Goal: Task Accomplishment & Management: Complete application form

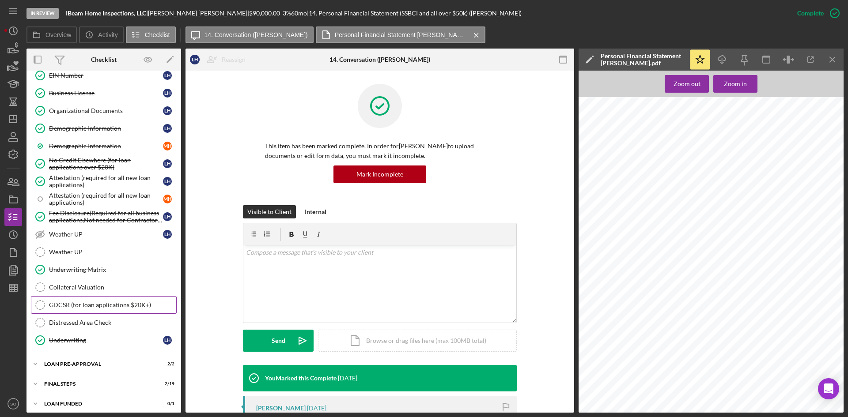
scroll to position [749, 0]
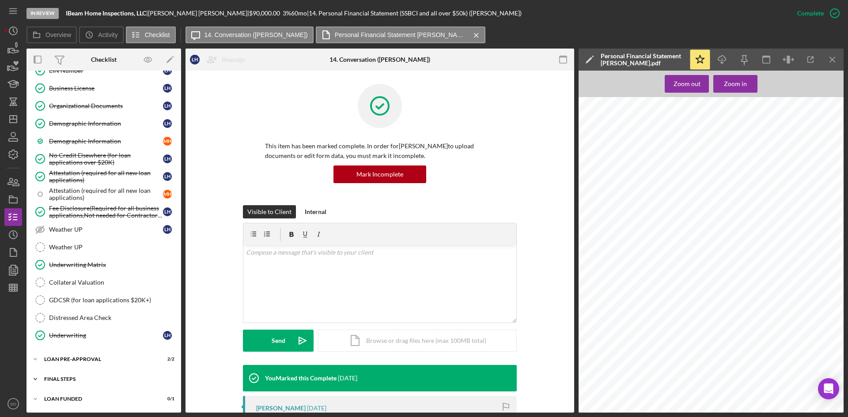
click at [81, 374] on div "Icon/Expander FINAL STEPS 2 / 19" at bounding box center [103, 379] width 155 height 18
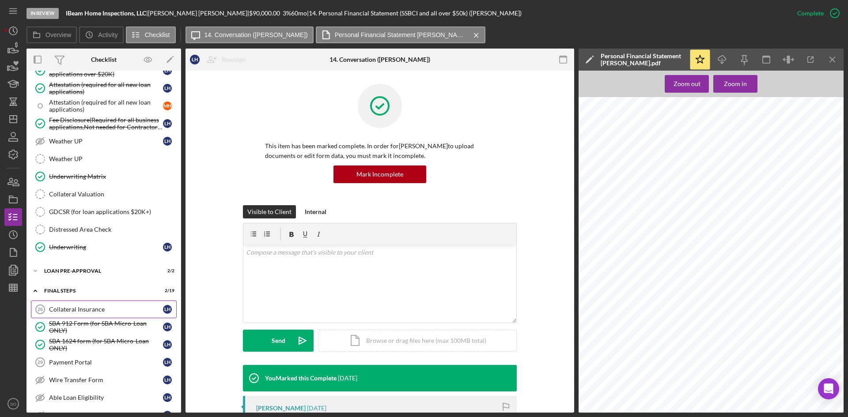
click at [93, 310] on div "Collateral Insurance" at bounding box center [106, 309] width 114 height 7
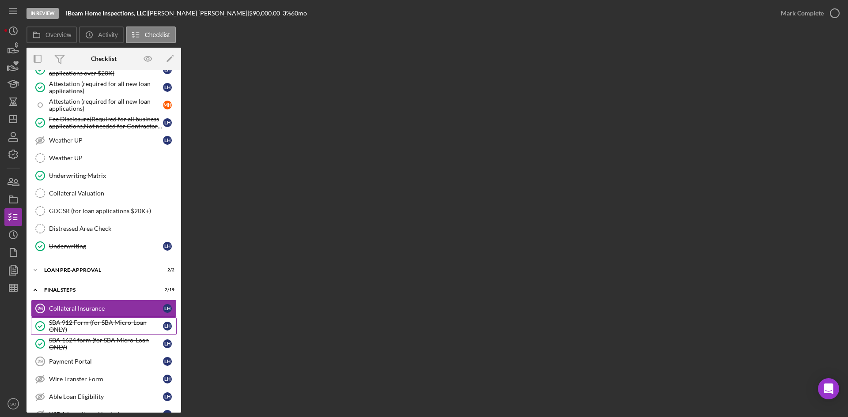
drag, startPoint x: 109, startPoint y: 323, endPoint x: 103, endPoint y: 307, distance: 16.8
click at [109, 323] on div "SBA 912 Form (for SBA Micro-Loan ONLY)" at bounding box center [106, 326] width 114 height 14
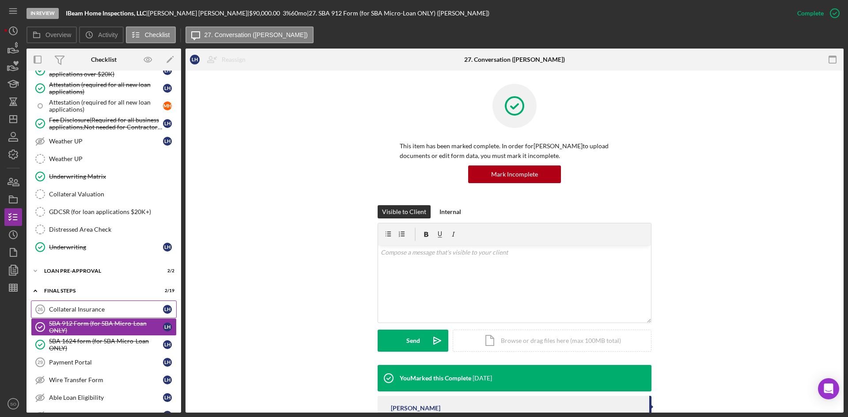
click at [102, 303] on link "Collateral Insurance 26 Collateral Insurance L H" at bounding box center [104, 310] width 146 height 18
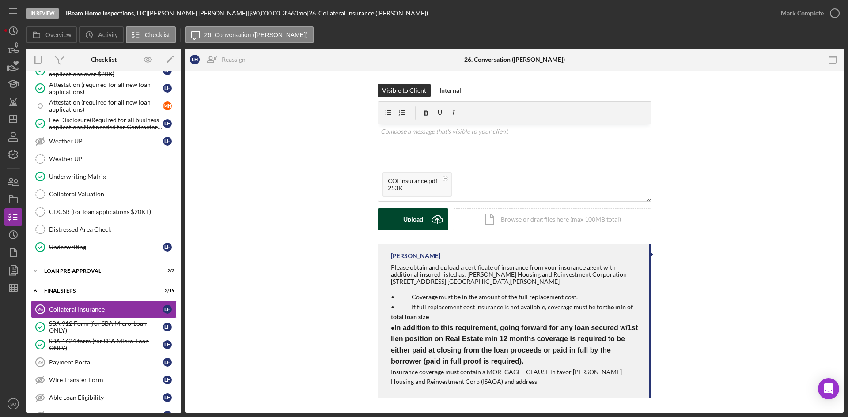
click at [431, 215] on icon "Icon/Upload" at bounding box center [437, 219] width 22 height 22
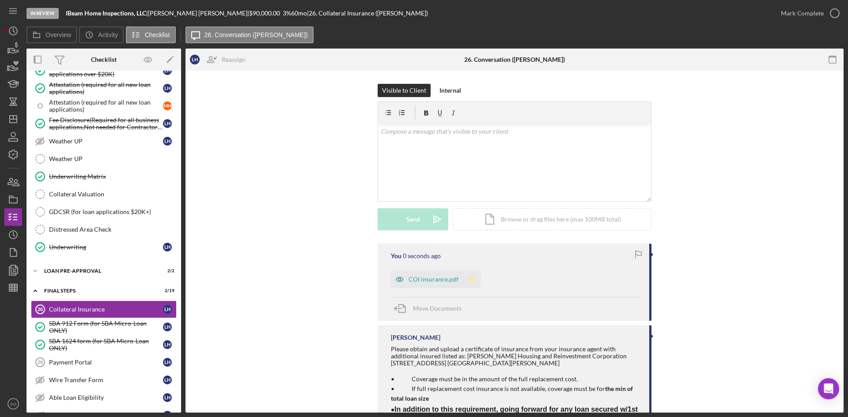
click at [467, 281] on icon "Icon/Star" at bounding box center [472, 280] width 18 height 18
click at [816, 6] on div "Mark Complete" at bounding box center [802, 13] width 43 height 18
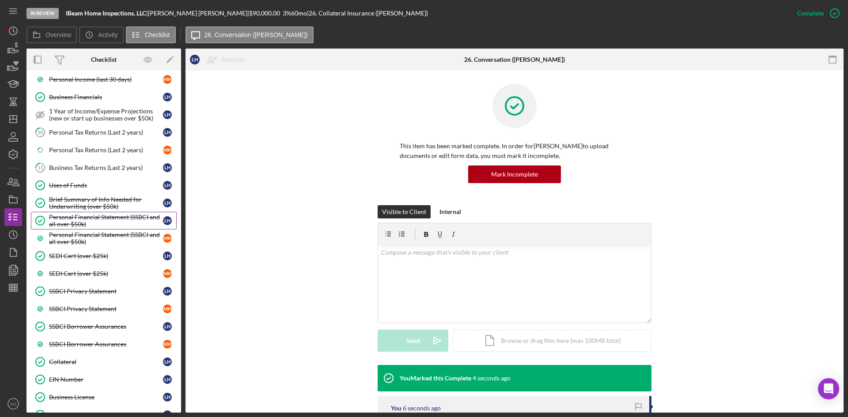
scroll to position [263, 0]
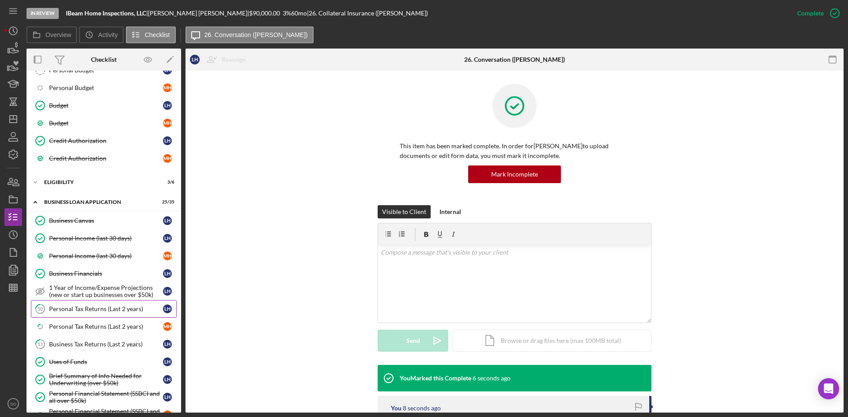
click at [65, 308] on div "Personal Tax Returns (Last 2 years)" at bounding box center [106, 309] width 114 height 7
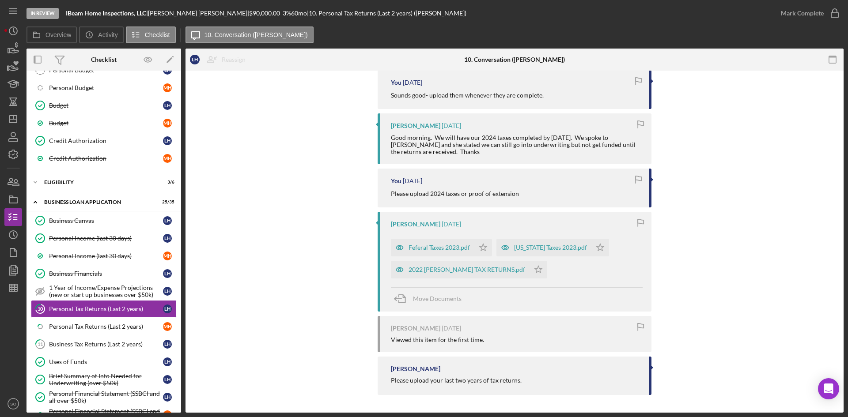
scroll to position [85, 0]
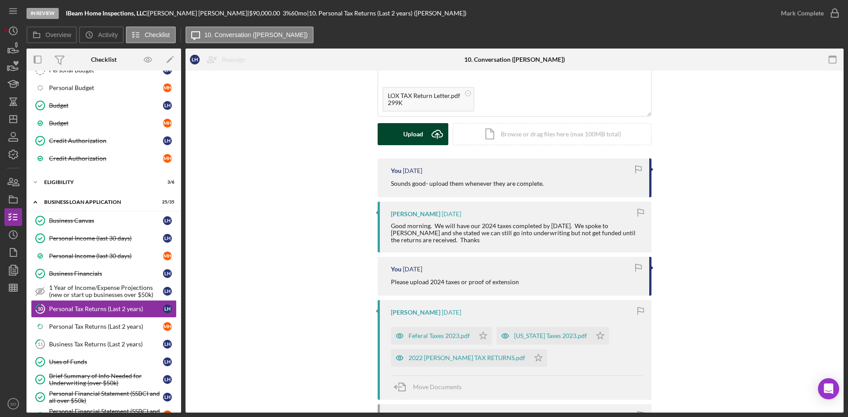
click at [428, 137] on icon "Icon/Upload" at bounding box center [437, 134] width 22 height 22
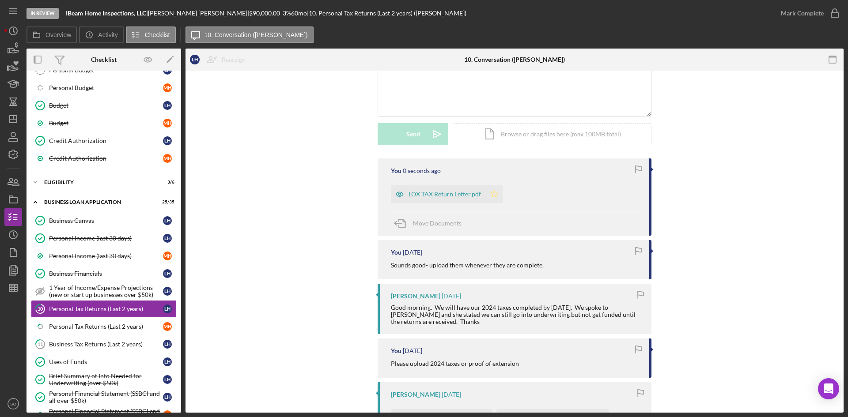
click at [494, 193] on icon "Icon/Star" at bounding box center [494, 194] width 18 height 18
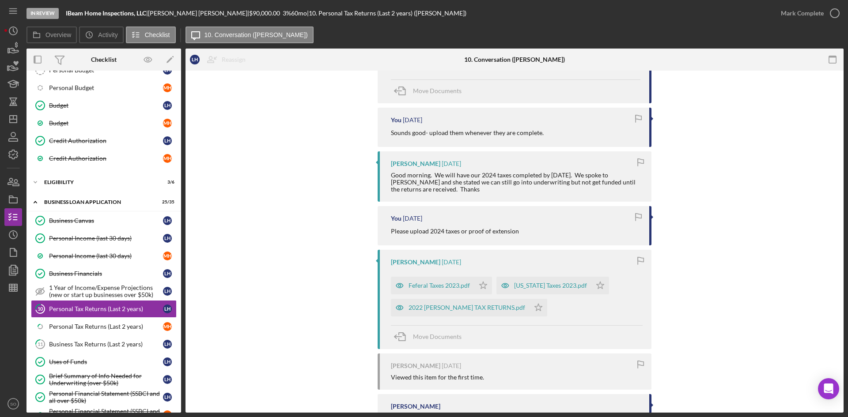
scroll to position [129, 0]
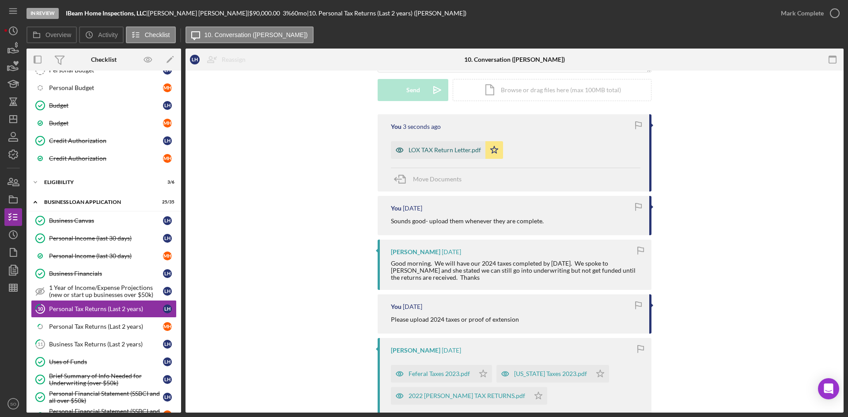
click at [439, 154] on div "LOX TAX Return Letter.pdf" at bounding box center [444, 150] width 72 height 7
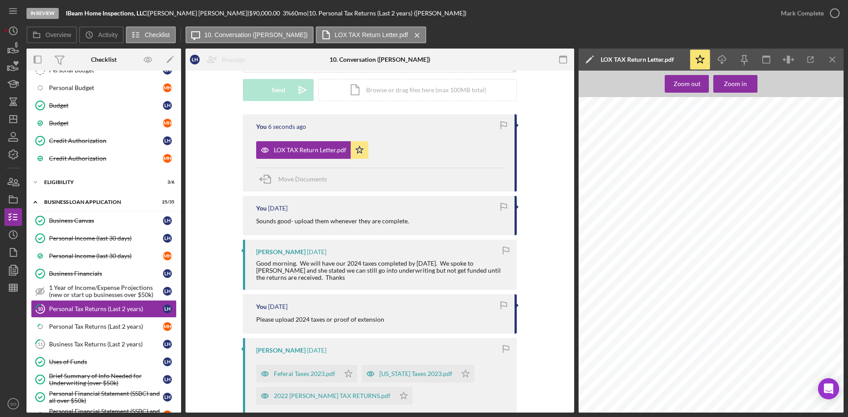
drag, startPoint x: 834, startPoint y: 60, endPoint x: 809, endPoint y: 71, distance: 27.5
click at [834, 60] on icon "Icon/Menu Close" at bounding box center [833, 60] width 20 height 20
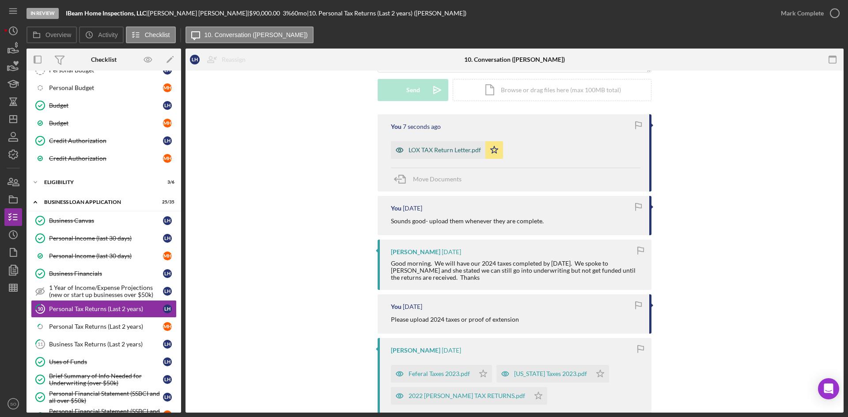
click at [472, 152] on div "LOX TAX Return Letter.pdf" at bounding box center [444, 150] width 72 height 7
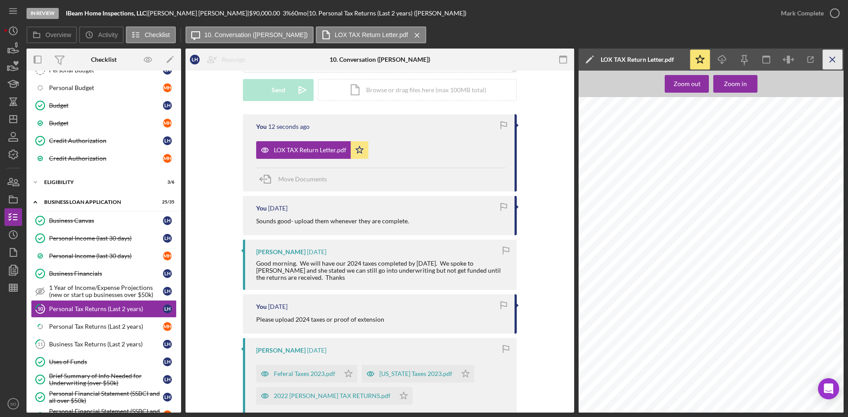
click at [835, 64] on icon "Icon/Menu Close" at bounding box center [833, 60] width 20 height 20
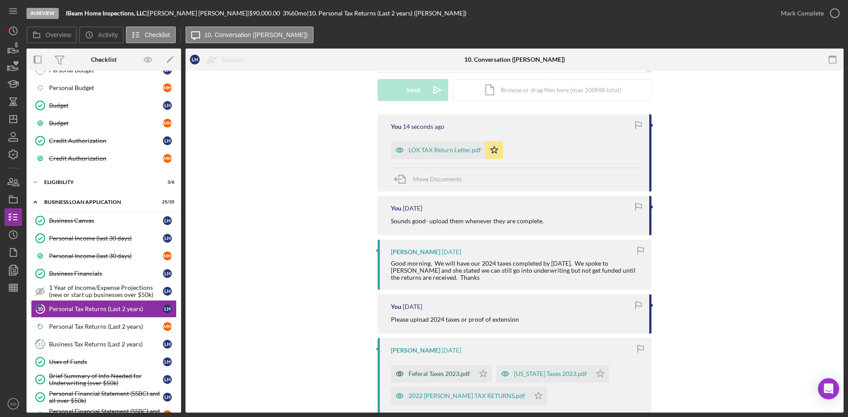
scroll to position [174, 0]
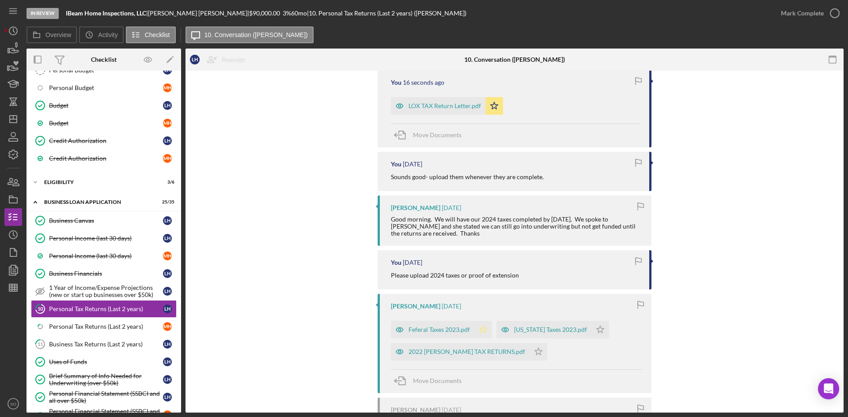
click at [485, 334] on icon "Icon/Star" at bounding box center [483, 330] width 18 height 18
click at [591, 329] on icon "Icon/Star" at bounding box center [600, 330] width 18 height 18
click at [98, 323] on div "Personal Tax Returns (Last 2 years)" at bounding box center [106, 326] width 114 height 7
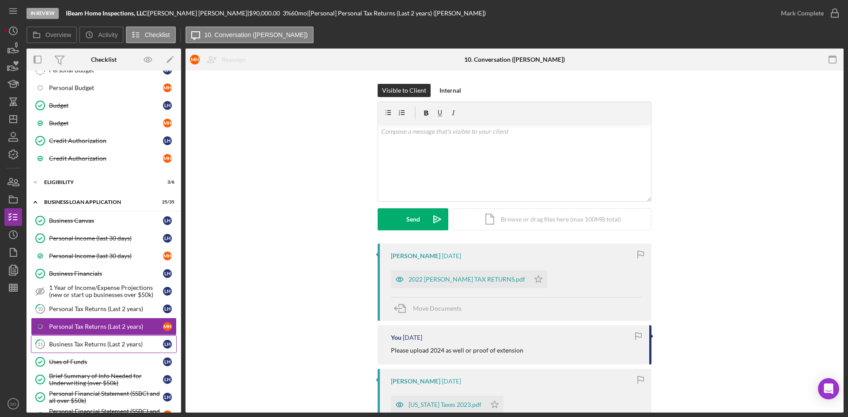
click at [124, 347] on div "Business Tax Returns (Last 2 years)" at bounding box center [106, 344] width 114 height 7
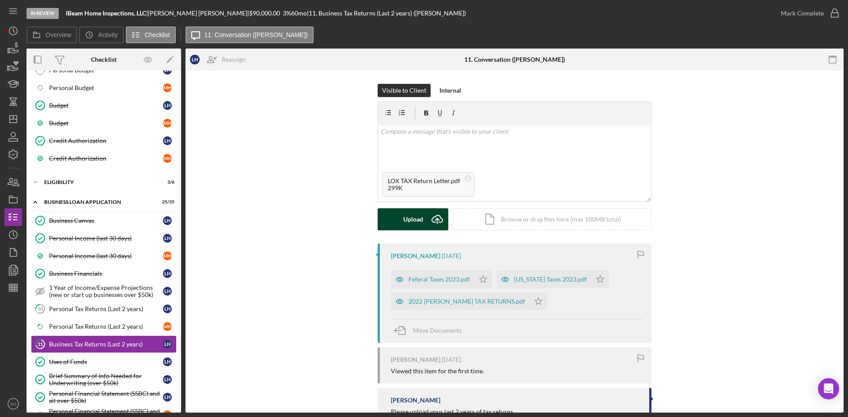
click at [430, 220] on icon "Icon/Upload" at bounding box center [437, 219] width 22 height 22
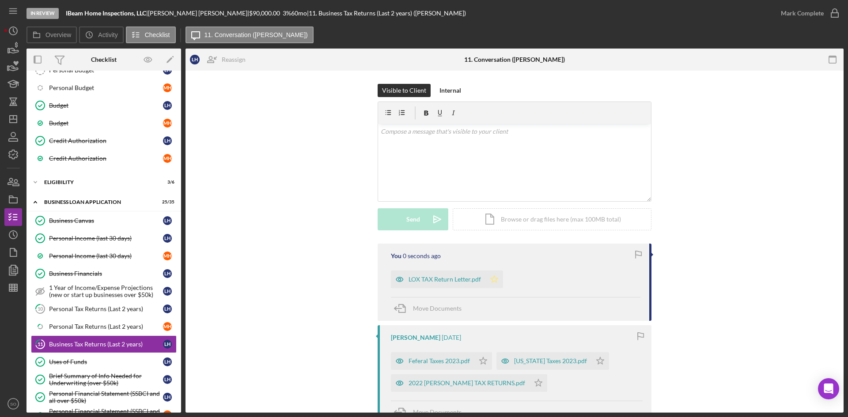
click at [499, 282] on icon "Icon/Star" at bounding box center [494, 280] width 18 height 18
click at [480, 363] on icon "Icon/Star" at bounding box center [483, 361] width 18 height 18
click at [591, 357] on icon "Icon/Star" at bounding box center [600, 361] width 18 height 18
click at [800, 9] on div "Mark Complete" at bounding box center [802, 13] width 43 height 18
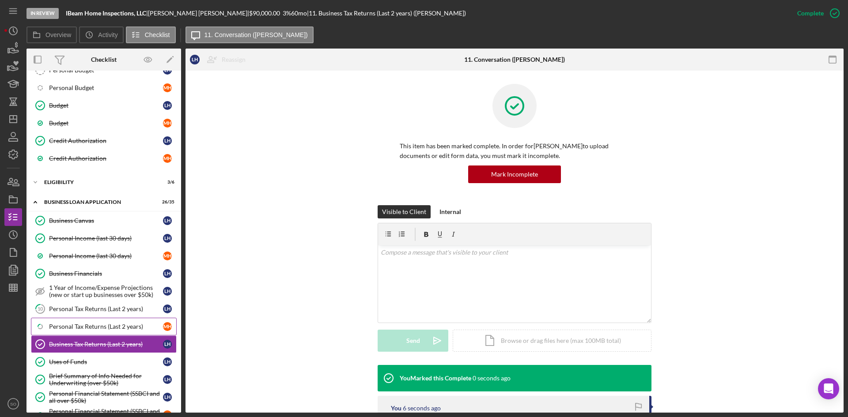
click at [69, 332] on link "Icon/Checklist Item Sub Partial Personal Tax Returns (Last 2 years) M H" at bounding box center [104, 327] width 146 height 18
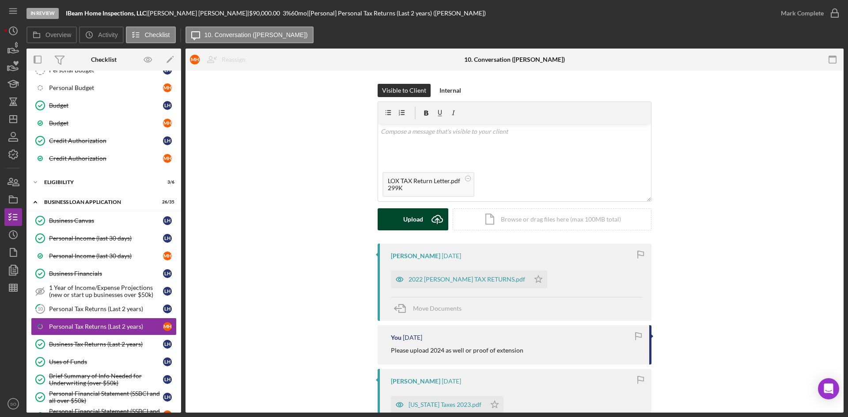
click at [411, 217] on div "Upload" at bounding box center [413, 219] width 20 height 22
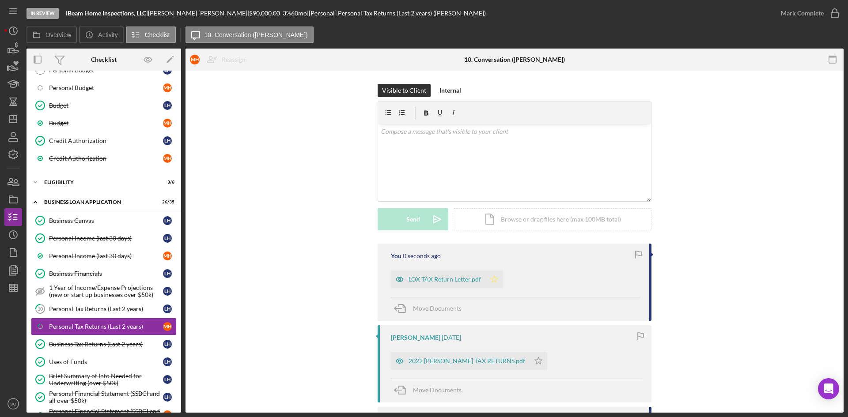
click at [492, 283] on icon "Icon/Star" at bounding box center [494, 280] width 18 height 18
click at [529, 358] on icon "Icon/Star" at bounding box center [538, 361] width 18 height 18
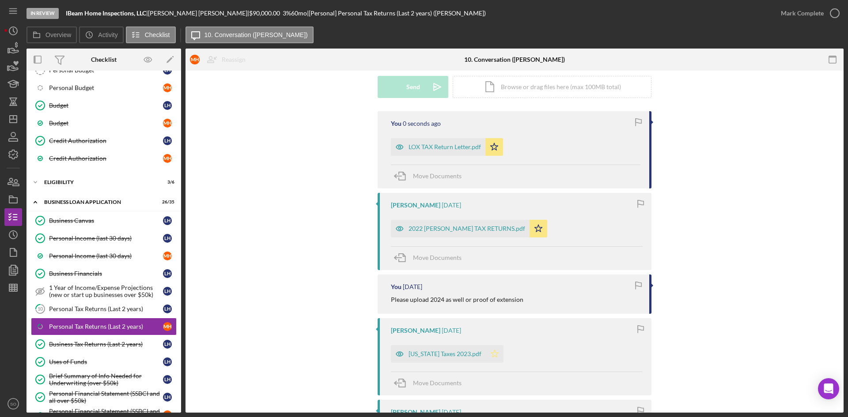
click at [490, 354] on icon "Icon/Star" at bounding box center [495, 354] width 18 height 18
click at [529, 233] on icon "Icon/Star" at bounding box center [538, 229] width 18 height 18
click at [797, 13] on div "Mark Complete" at bounding box center [802, 13] width 43 height 18
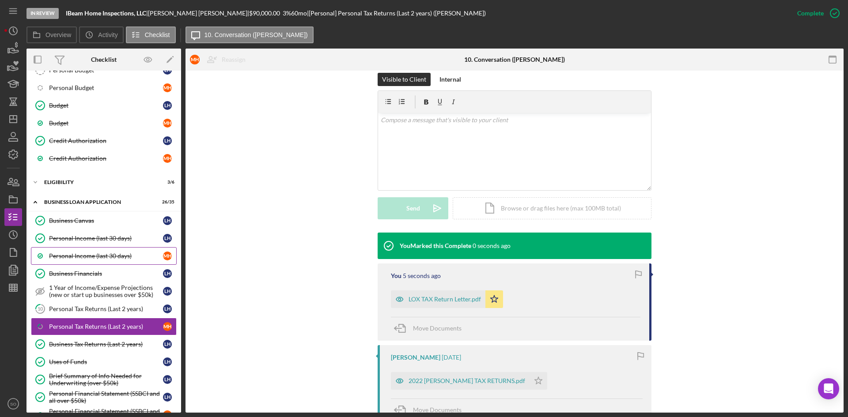
scroll to position [254, 0]
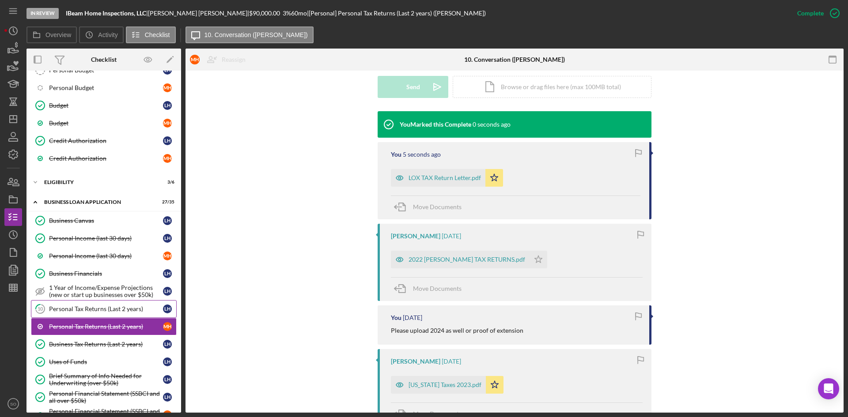
click at [102, 313] on div "Personal Tax Returns (Last 2 years)" at bounding box center [106, 309] width 114 height 7
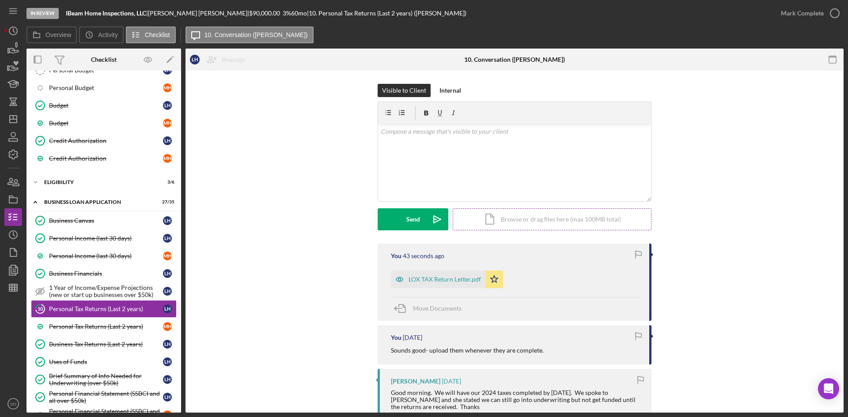
scroll to position [132, 0]
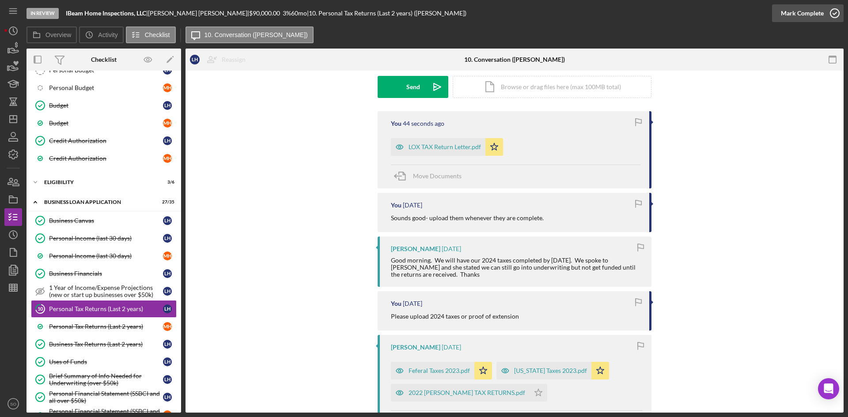
click at [794, 11] on div "Mark Complete" at bounding box center [802, 13] width 43 height 18
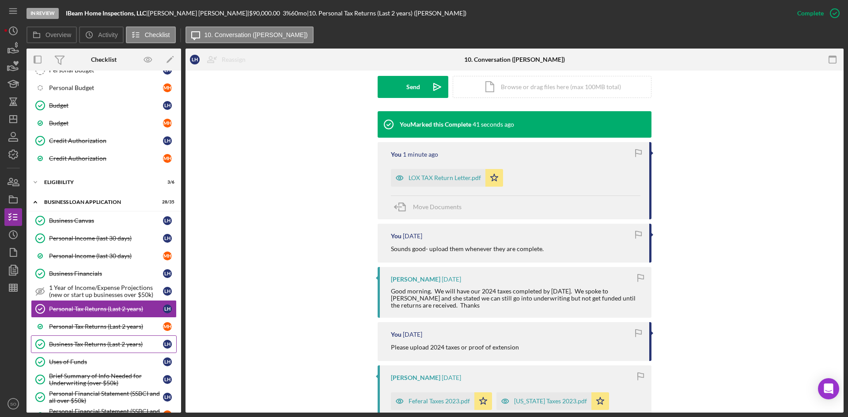
scroll to position [396, 0]
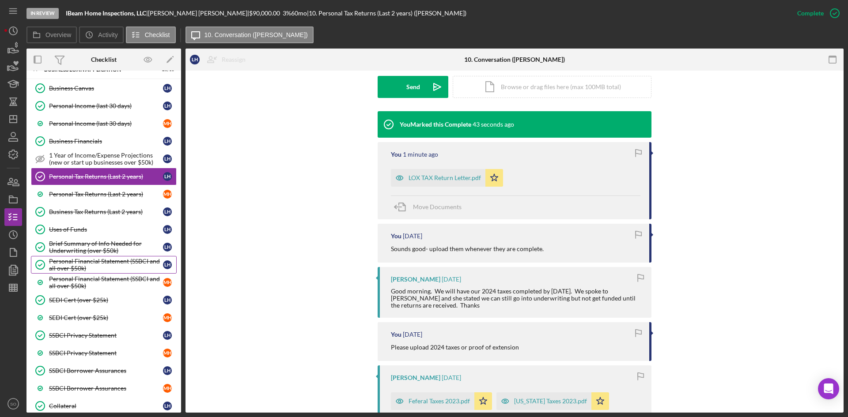
click at [89, 265] on div "Personal Financial Statement (SSBCI and all over $50k)" at bounding box center [106, 265] width 114 height 14
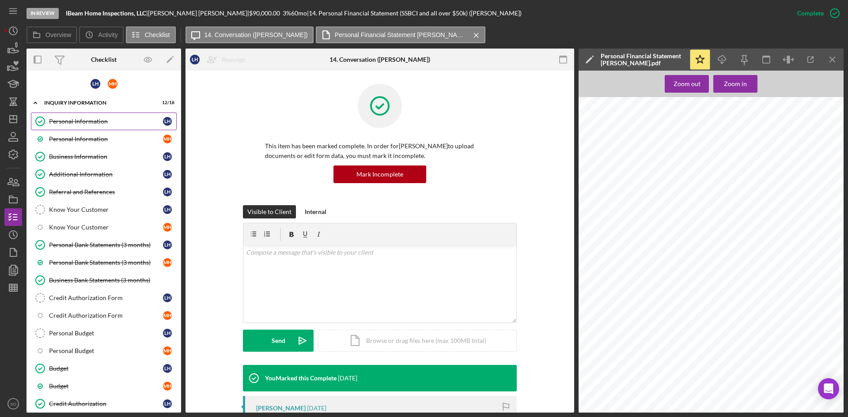
click at [78, 119] on div "Personal Information" at bounding box center [106, 121] width 114 height 7
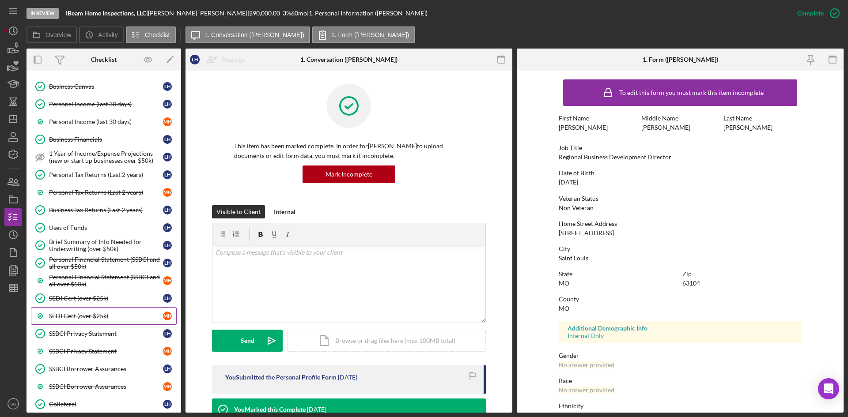
scroll to position [530, 0]
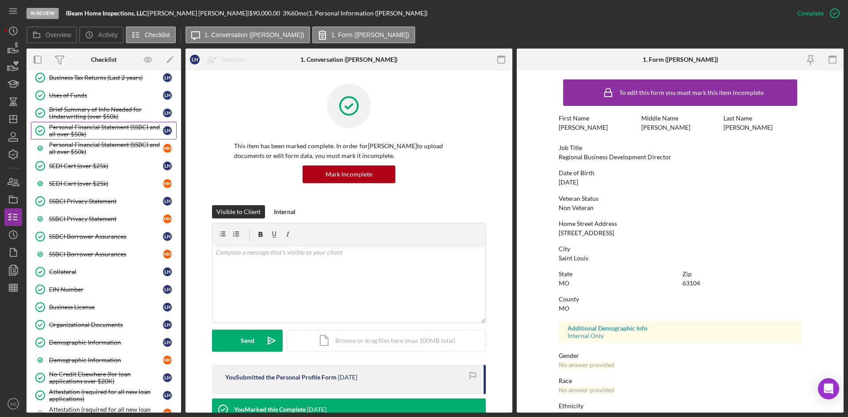
click at [93, 133] on div "Personal Financial Statement (SSBCI and all over $50k)" at bounding box center [106, 131] width 114 height 14
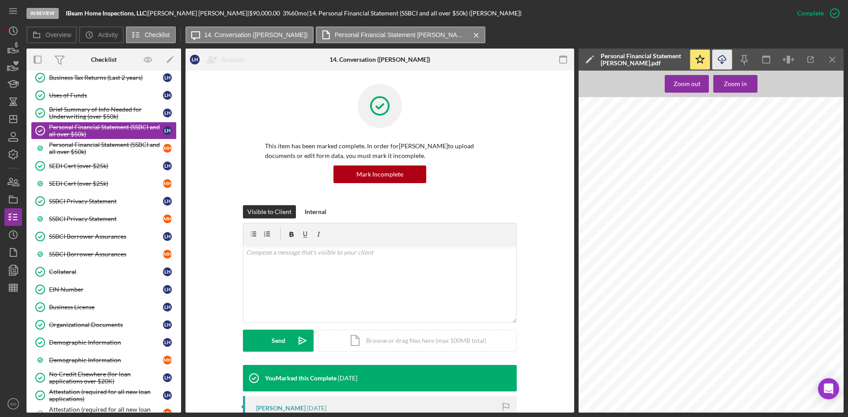
click at [724, 59] on icon "Icon/Download" at bounding box center [722, 60] width 20 height 20
click at [720, 60] on icon "button" at bounding box center [722, 58] width 8 height 5
click at [827, 53] on icon "Icon/Menu Close" at bounding box center [833, 60] width 20 height 20
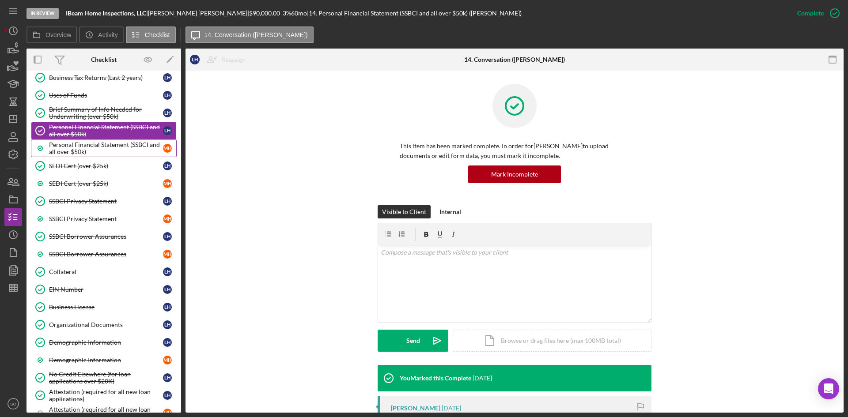
drag, startPoint x: 78, startPoint y: 147, endPoint x: 99, endPoint y: 149, distance: 20.9
click at [78, 147] on div "Personal Financial Statement (SSBCI and all over $50k)" at bounding box center [106, 148] width 114 height 14
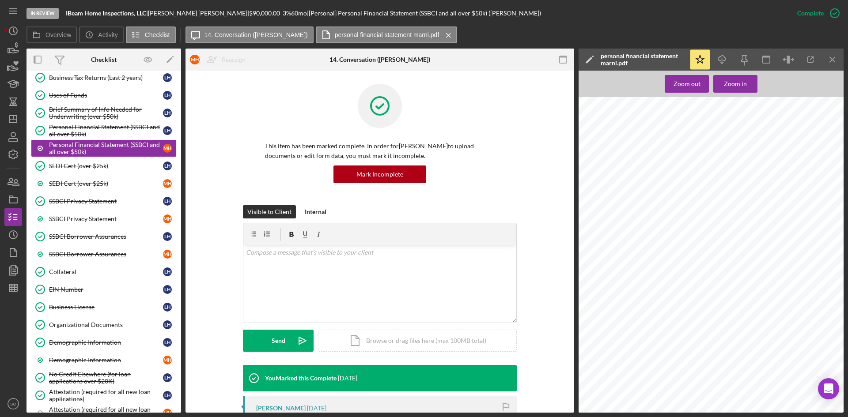
scroll to position [900, 0]
click at [723, 57] on icon "Icon/Download" at bounding box center [722, 60] width 20 height 20
click at [73, 234] on div "SSBCI Borrower Assurances" at bounding box center [106, 236] width 114 height 7
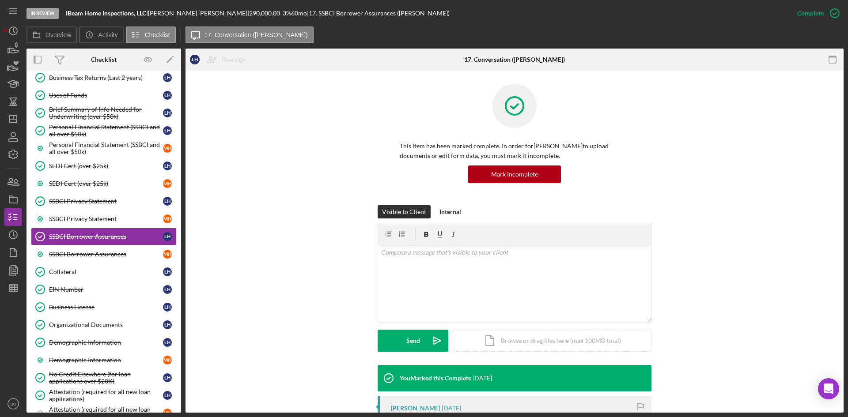
scroll to position [132, 0]
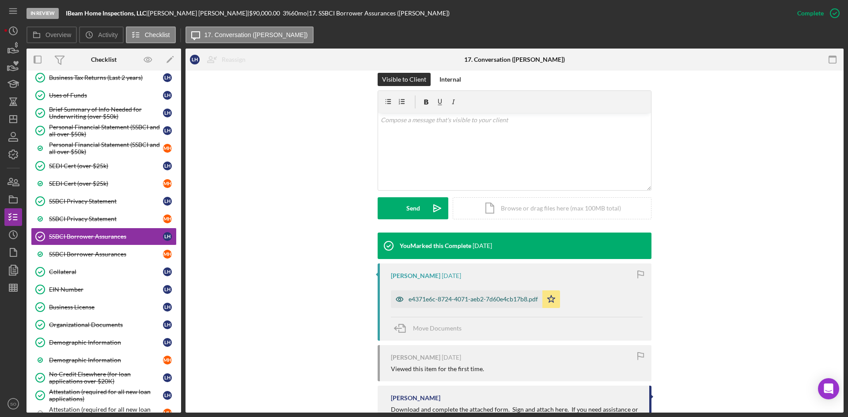
click at [466, 297] on div "e4371e6c-8724-4071-aeb2-7d60e4cb17b8.pdf" at bounding box center [472, 299] width 129 height 7
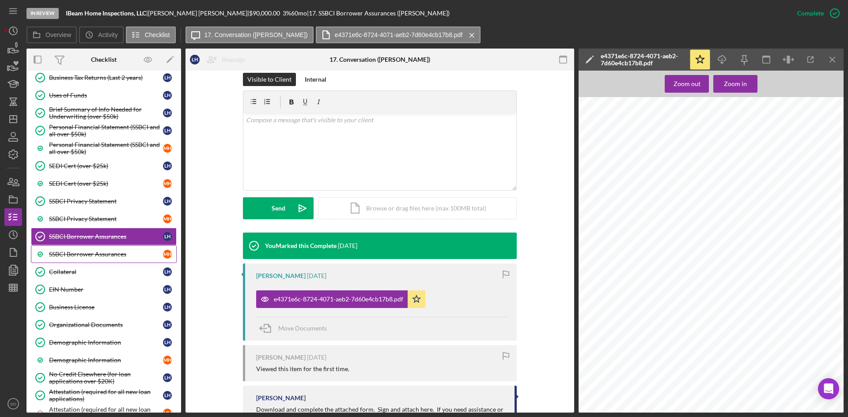
click at [79, 255] on div "SSBCI Borrower Assurances" at bounding box center [106, 254] width 114 height 7
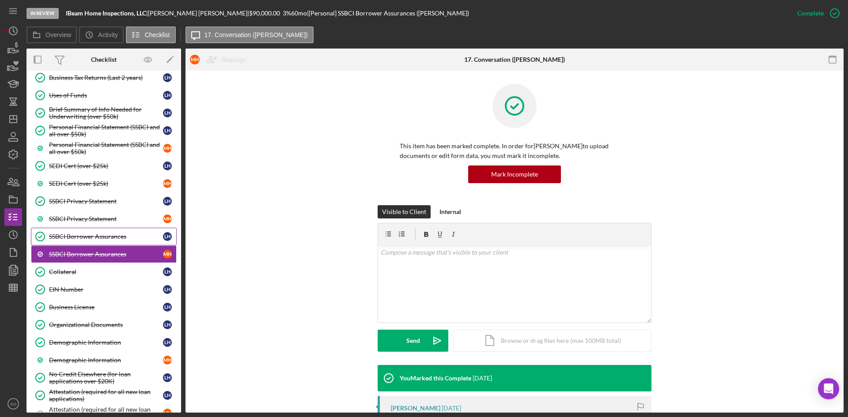
click at [79, 234] on div "SSBCI Borrower Assurances" at bounding box center [106, 236] width 114 height 7
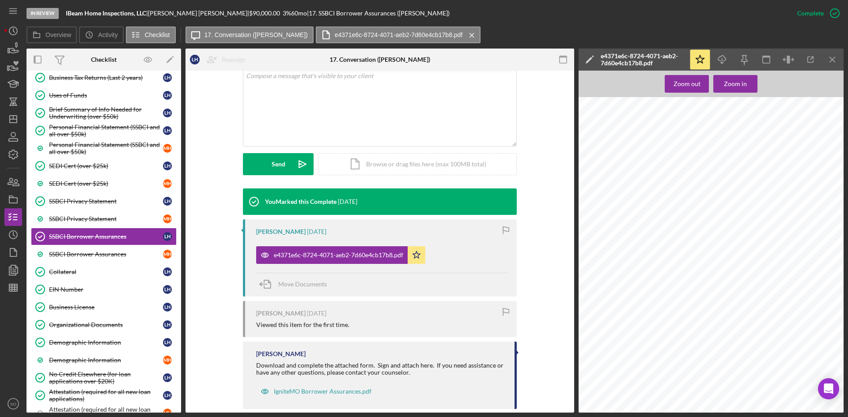
scroll to position [41, 0]
click at [725, 59] on icon "Icon/Download" at bounding box center [722, 60] width 20 height 20
click at [116, 251] on div "SSBCI Borrower Assurances" at bounding box center [106, 254] width 114 height 7
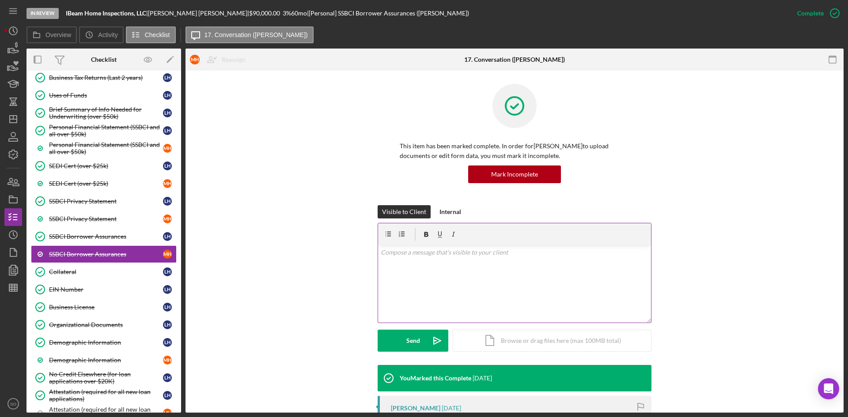
scroll to position [132, 0]
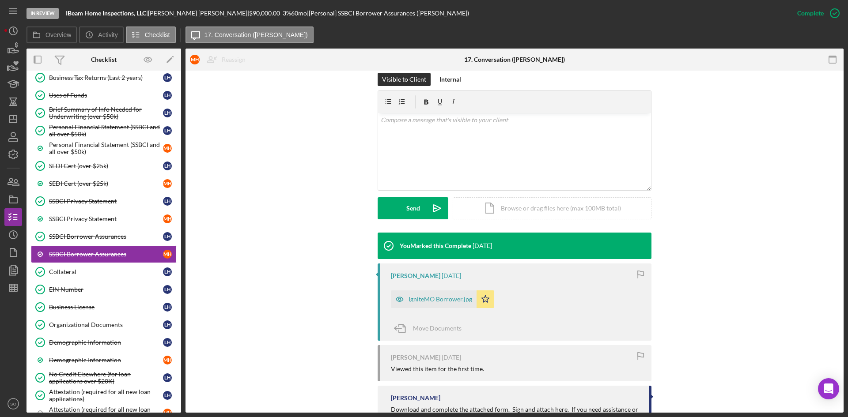
click at [450, 299] on div "IgniteMO Borrower.jpg" at bounding box center [440, 299] width 64 height 7
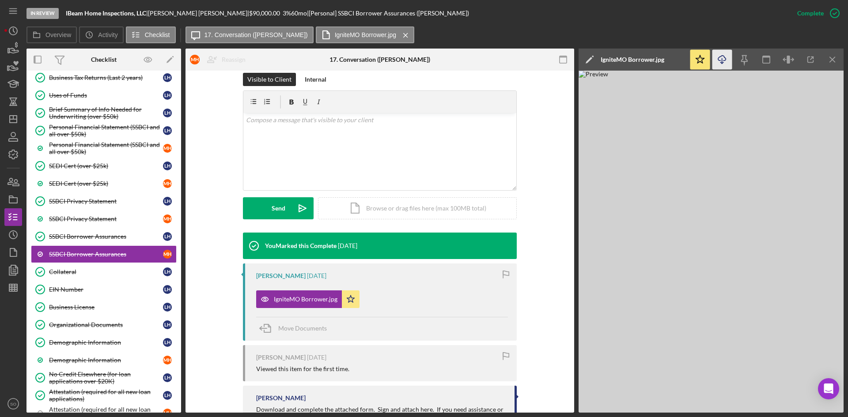
click at [718, 63] on icon "Icon/Download" at bounding box center [722, 60] width 20 height 20
click at [838, 53] on icon "Icon/Menu Close" at bounding box center [833, 60] width 20 height 20
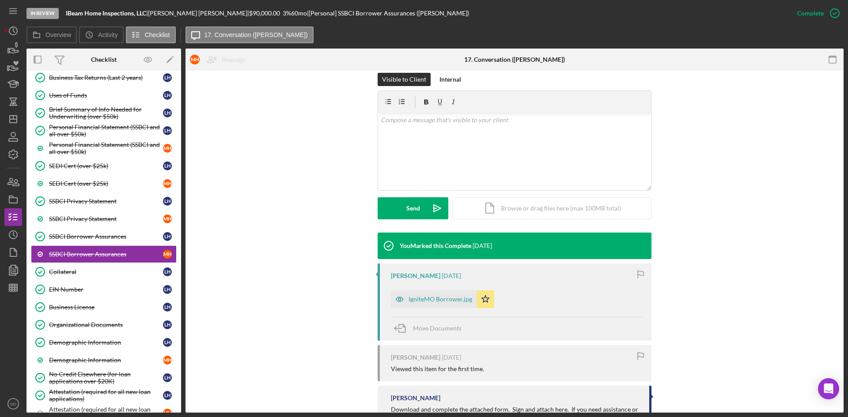
click at [287, 298] on div "You Marked this Complete [DATE] [PERSON_NAME] [DATE] IgniteMO Borrower.jpg Icon…" at bounding box center [514, 346] width 631 height 226
click at [14, 266] on polygon "button" at bounding box center [14, 269] width 7 height 8
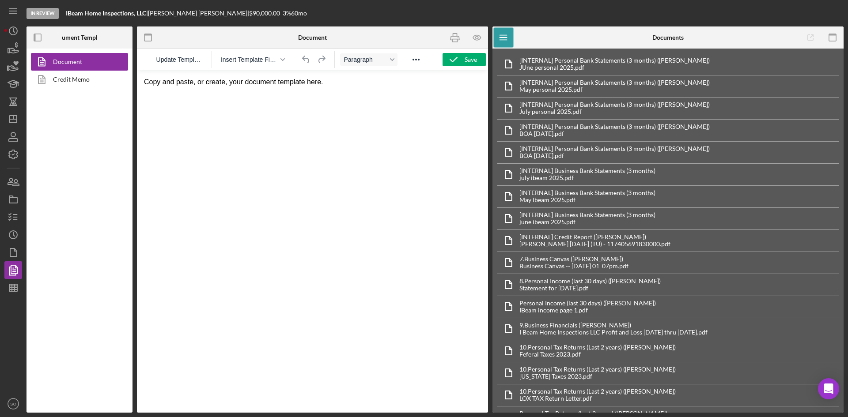
click at [76, 88] on div "Document Credit Memo" at bounding box center [79, 231] width 106 height 364
click at [76, 81] on link "Credit Memo" at bounding box center [77, 80] width 93 height 18
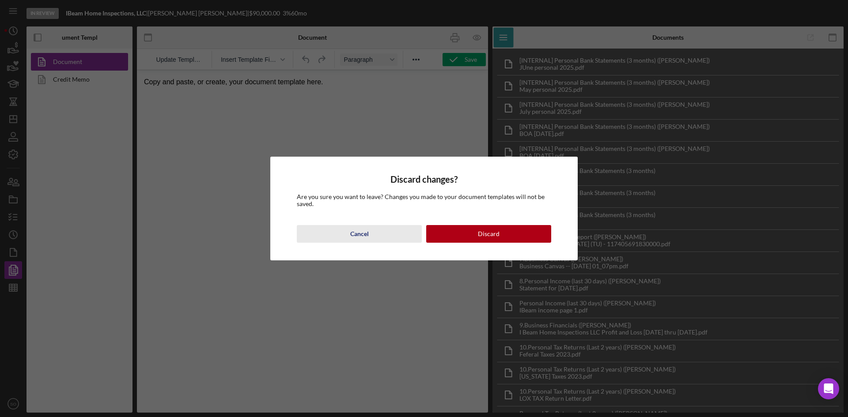
click at [361, 234] on div "Cancel" at bounding box center [359, 234] width 19 height 18
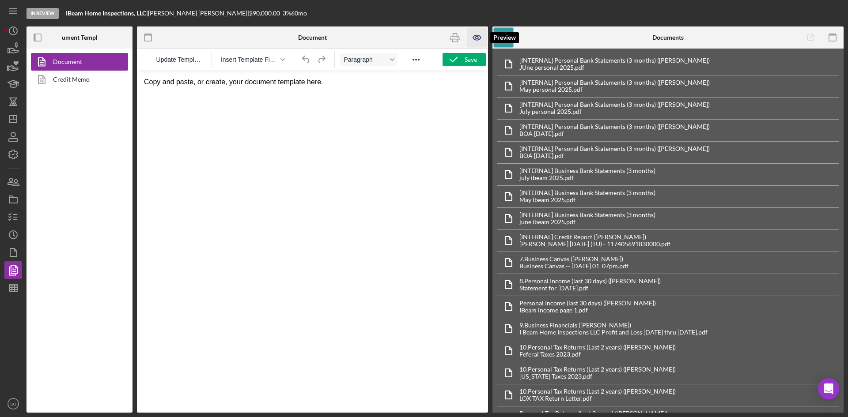
click at [471, 38] on icon "button" at bounding box center [477, 38] width 20 height 20
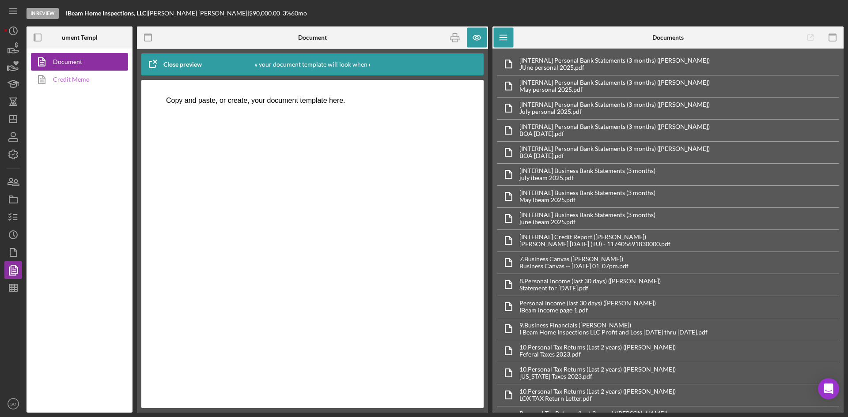
click at [79, 77] on link "Credit Memo" at bounding box center [77, 80] width 93 height 18
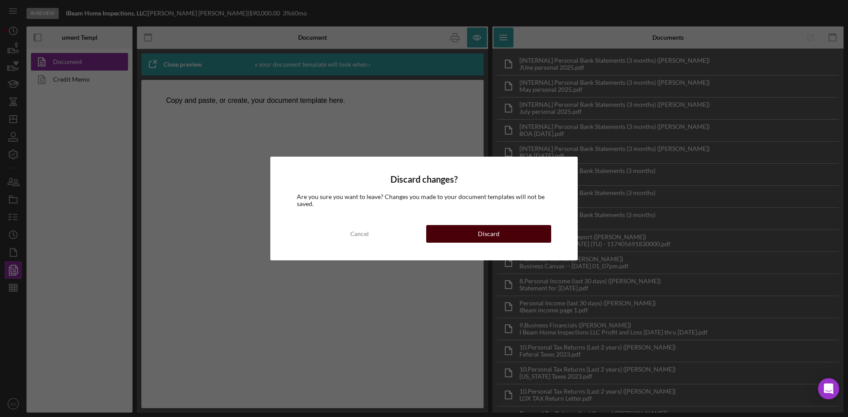
click at [441, 238] on button "Discard" at bounding box center [488, 234] width 125 height 18
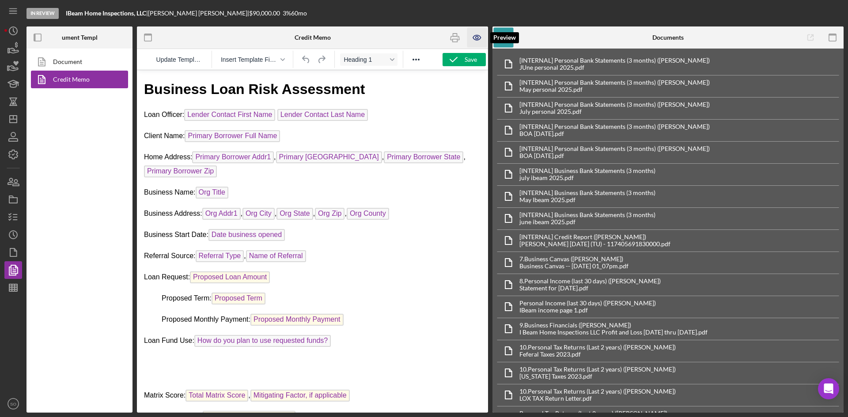
click at [470, 34] on icon "button" at bounding box center [477, 38] width 20 height 20
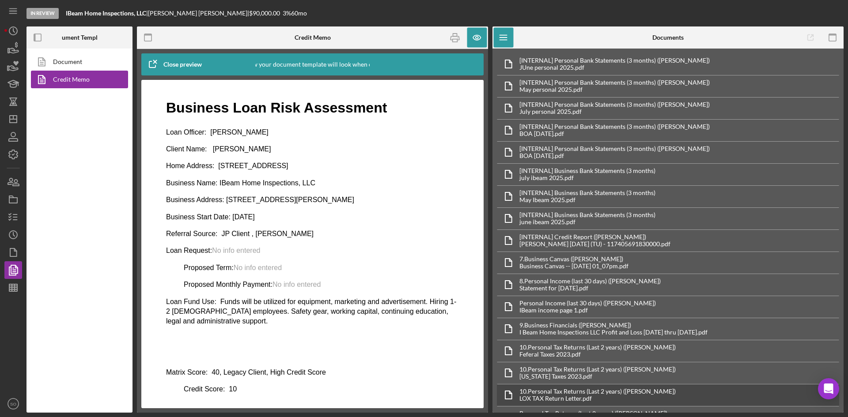
click at [457, 42] on icon "button" at bounding box center [455, 38] width 20 height 20
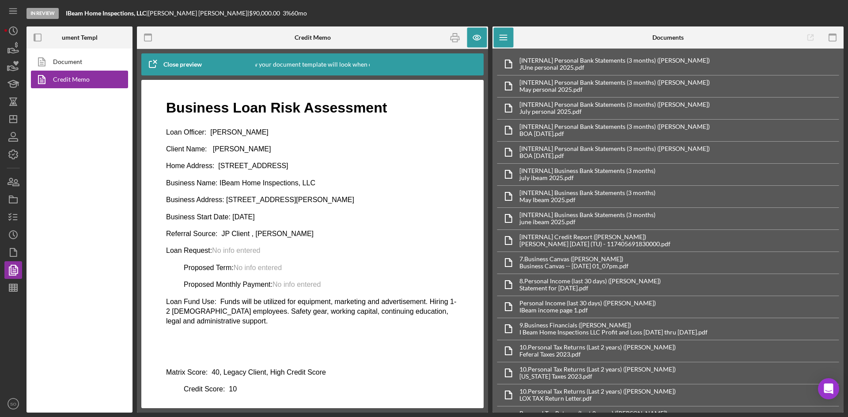
click at [333, 250] on p "Loan Request: No info entered" at bounding box center [312, 251] width 293 height 10
click at [474, 37] on icon "button" at bounding box center [477, 38] width 20 height 20
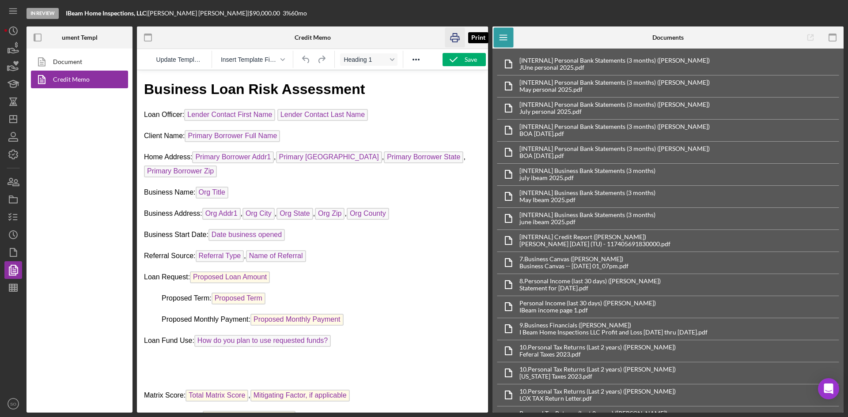
click at [456, 40] on icon "button" at bounding box center [455, 38] width 20 height 20
click at [19, 122] on icon "Icon/Dashboard" at bounding box center [13, 119] width 22 height 22
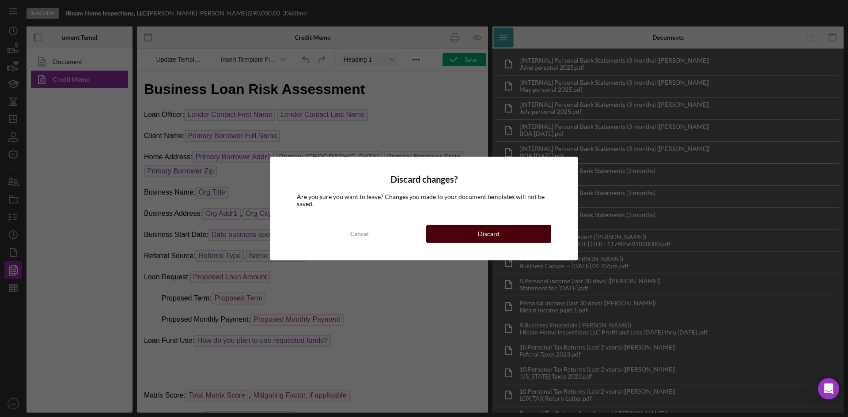
click at [483, 240] on div "Discard" at bounding box center [489, 234] width 22 height 18
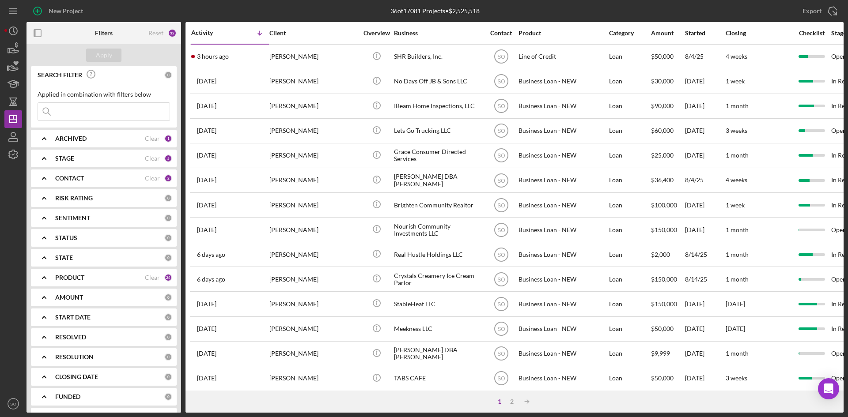
click at [97, 286] on div "PRODUCT Clear 24" at bounding box center [113, 278] width 117 height 18
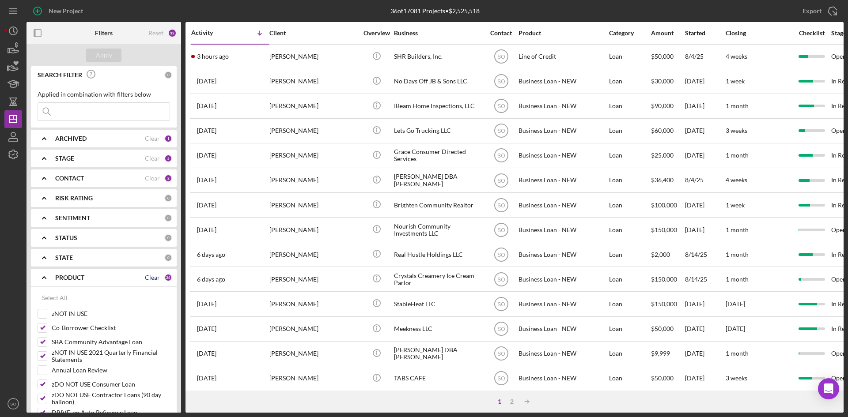
click at [146, 279] on div "Clear" at bounding box center [152, 277] width 15 height 7
checkbox input "false"
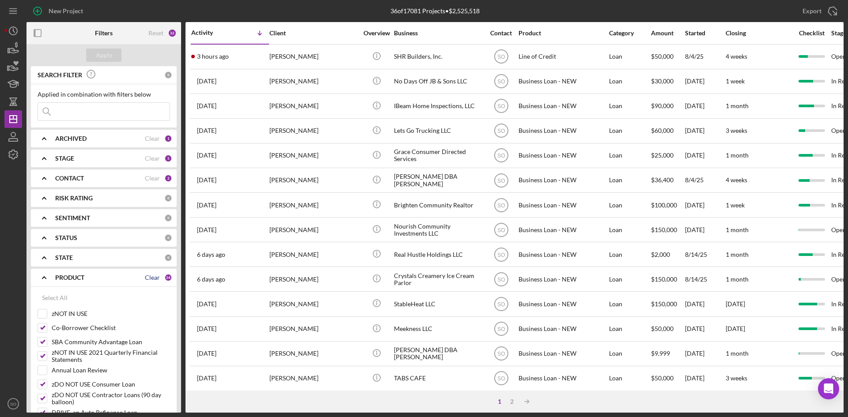
checkbox input "false"
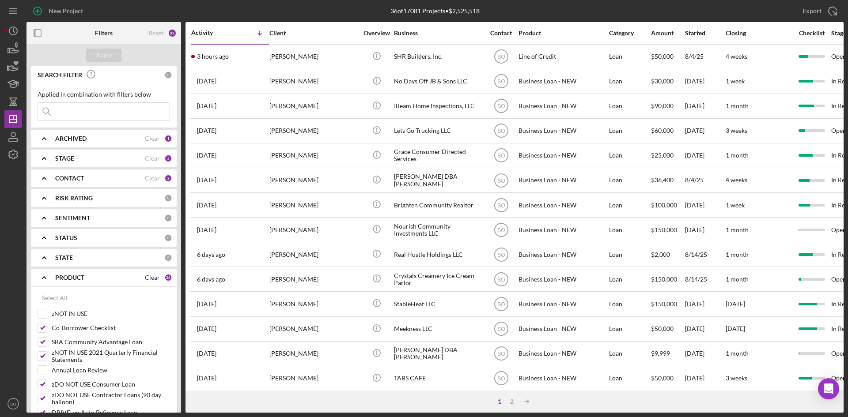
checkbox input "false"
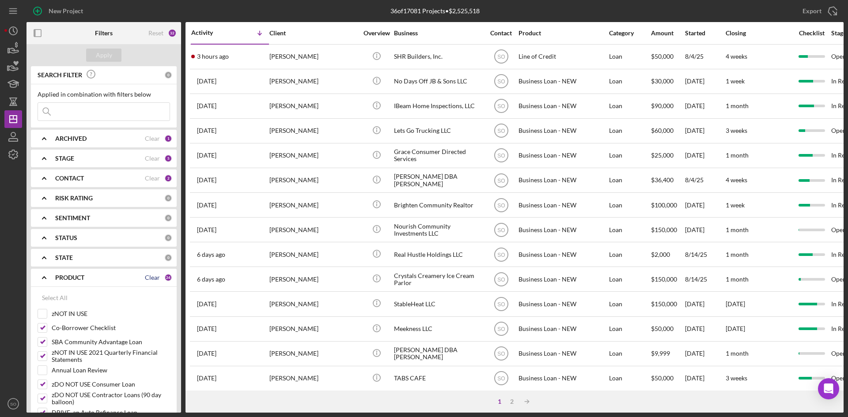
checkbox input "false"
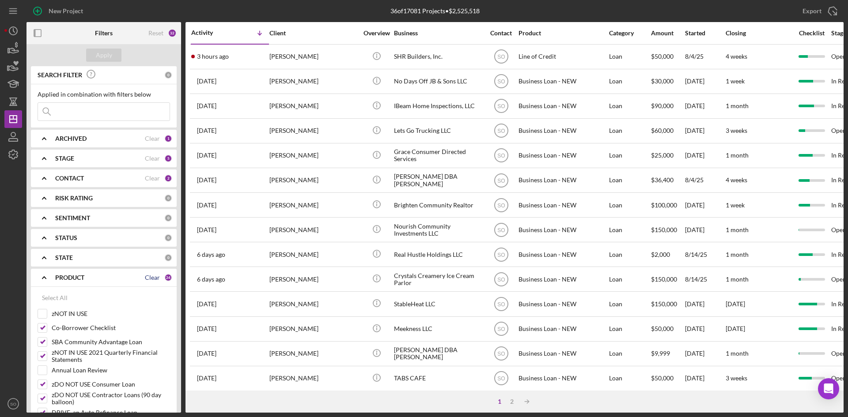
checkbox input "false"
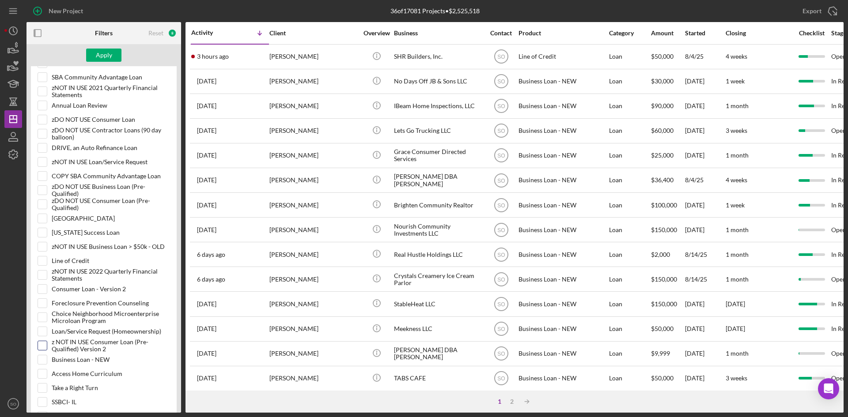
scroll to position [309, 0]
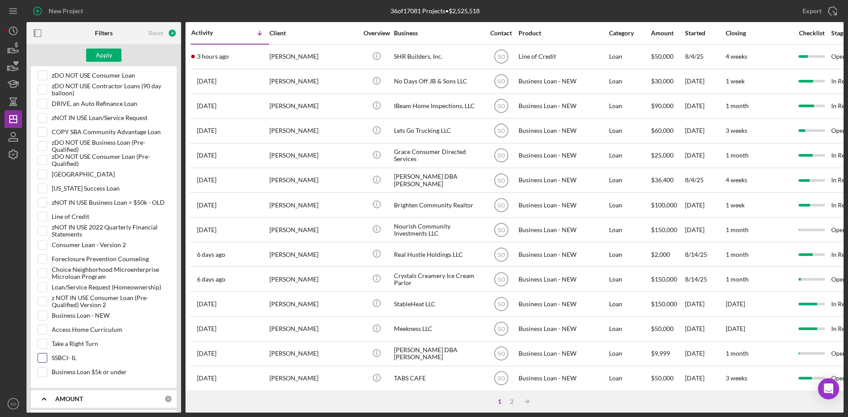
click at [42, 361] on input "SSBCI- IL" at bounding box center [42, 358] width 9 height 9
checkbox input "true"
click at [94, 54] on button "Apply" at bounding box center [103, 55] width 35 height 13
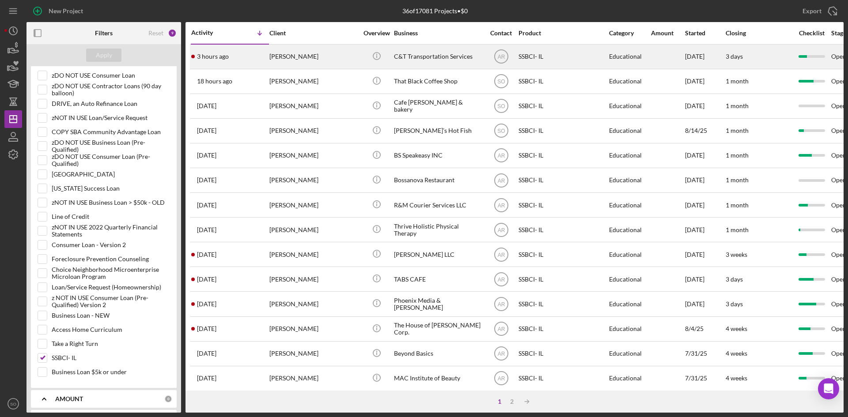
click at [283, 60] on div "[PERSON_NAME]" at bounding box center [313, 56] width 88 height 23
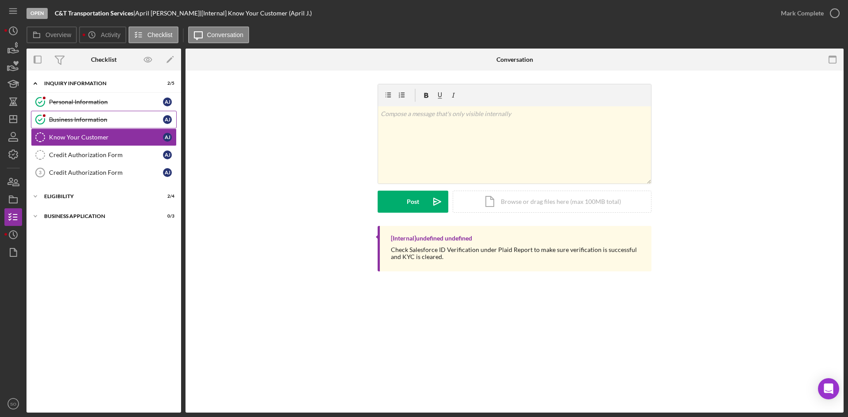
click at [112, 119] on div "Business Information" at bounding box center [106, 119] width 114 height 7
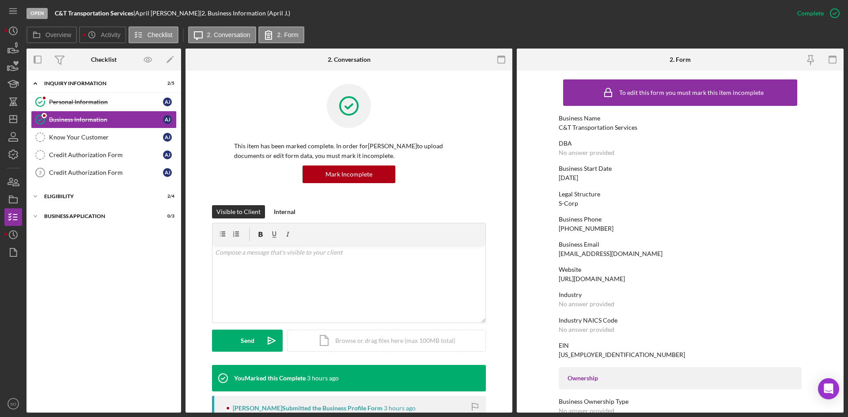
scroll to position [121, 0]
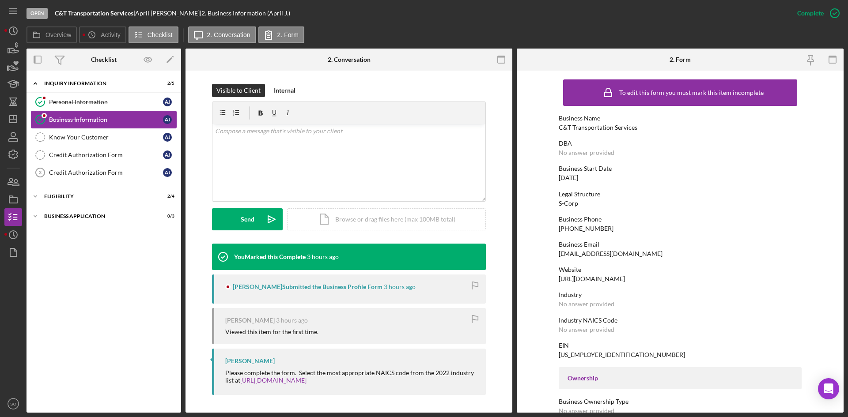
drag, startPoint x: 68, startPoint y: 100, endPoint x: 71, endPoint y: 117, distance: 16.9
click at [70, 100] on div "Personal Information" at bounding box center [106, 101] width 114 height 7
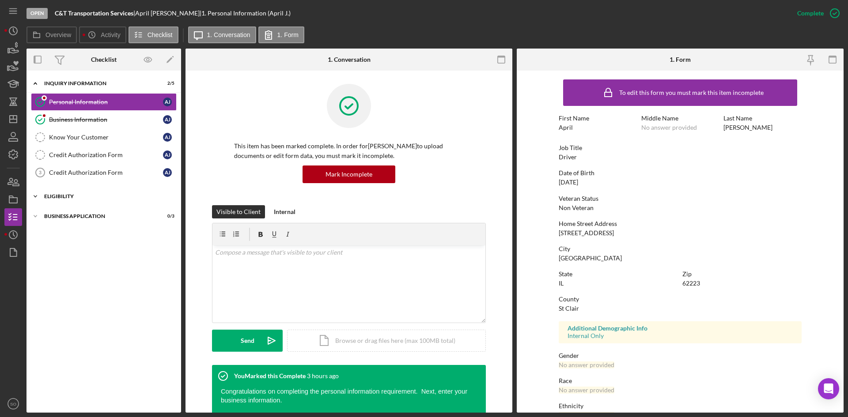
click at [91, 200] on div "Icon/Expander Eligibility 2 / 4" at bounding box center [103, 197] width 155 height 18
click at [87, 291] on div "Business Application" at bounding box center [107, 291] width 126 height 5
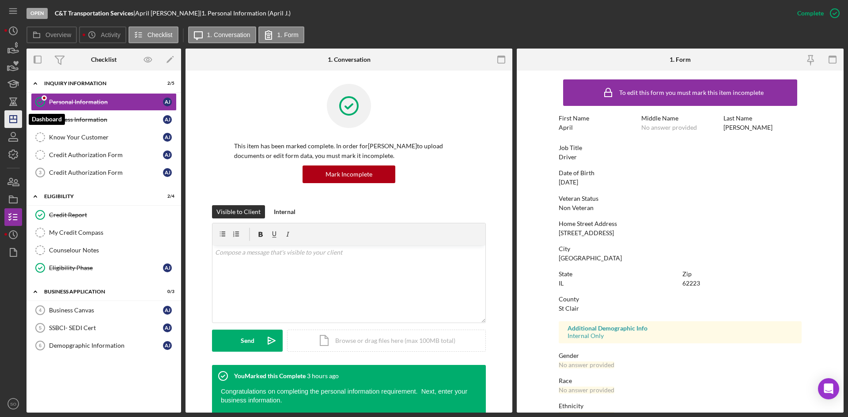
click at [13, 123] on polygon "button" at bounding box center [13, 119] width 7 height 7
